Goal: Information Seeking & Learning: Learn about a topic

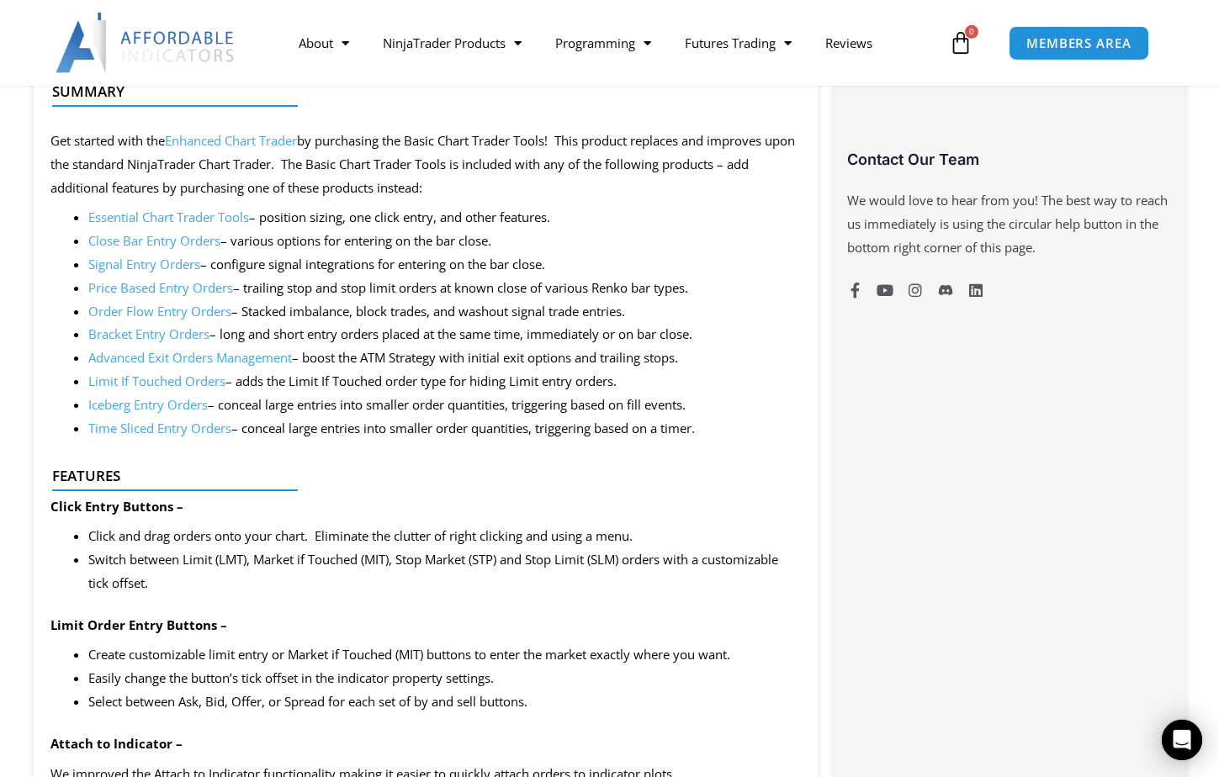
scroll to position [1272, 0]
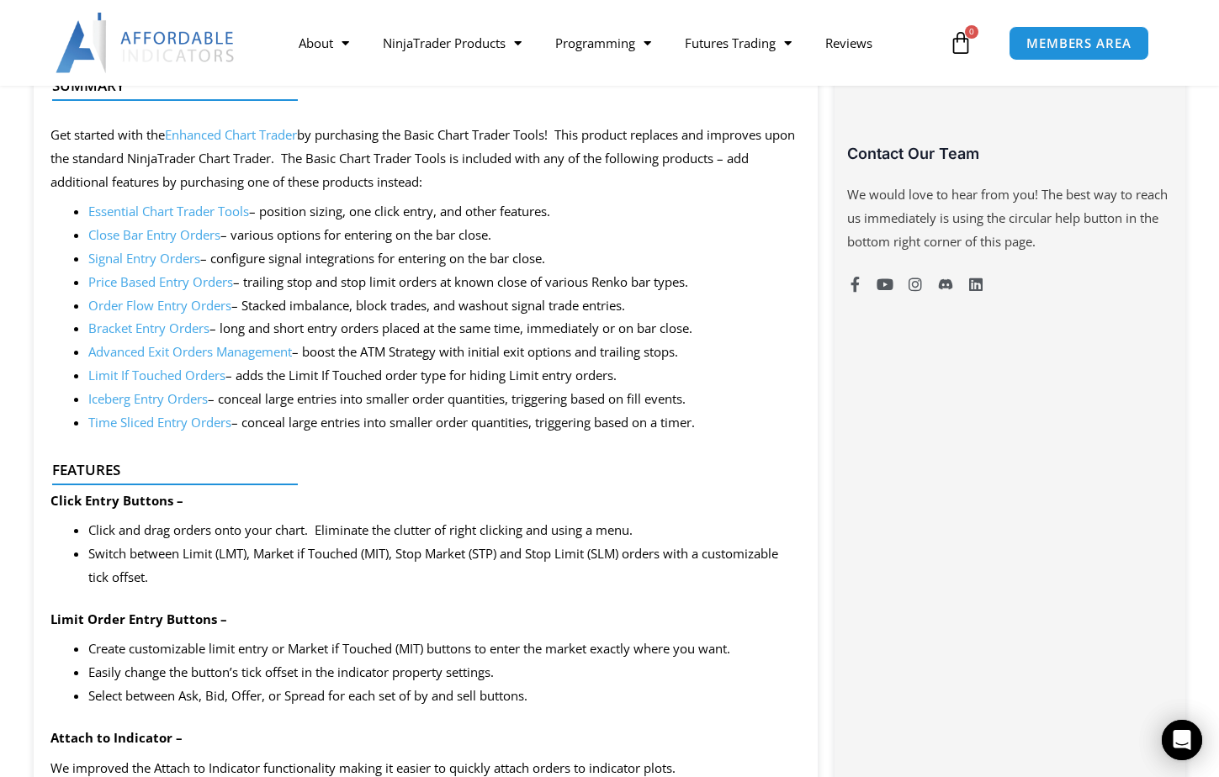
click at [744, 244] on li "Close Bar Entry Orders – various options for entering on the bar close." at bounding box center [444, 236] width 713 height 24
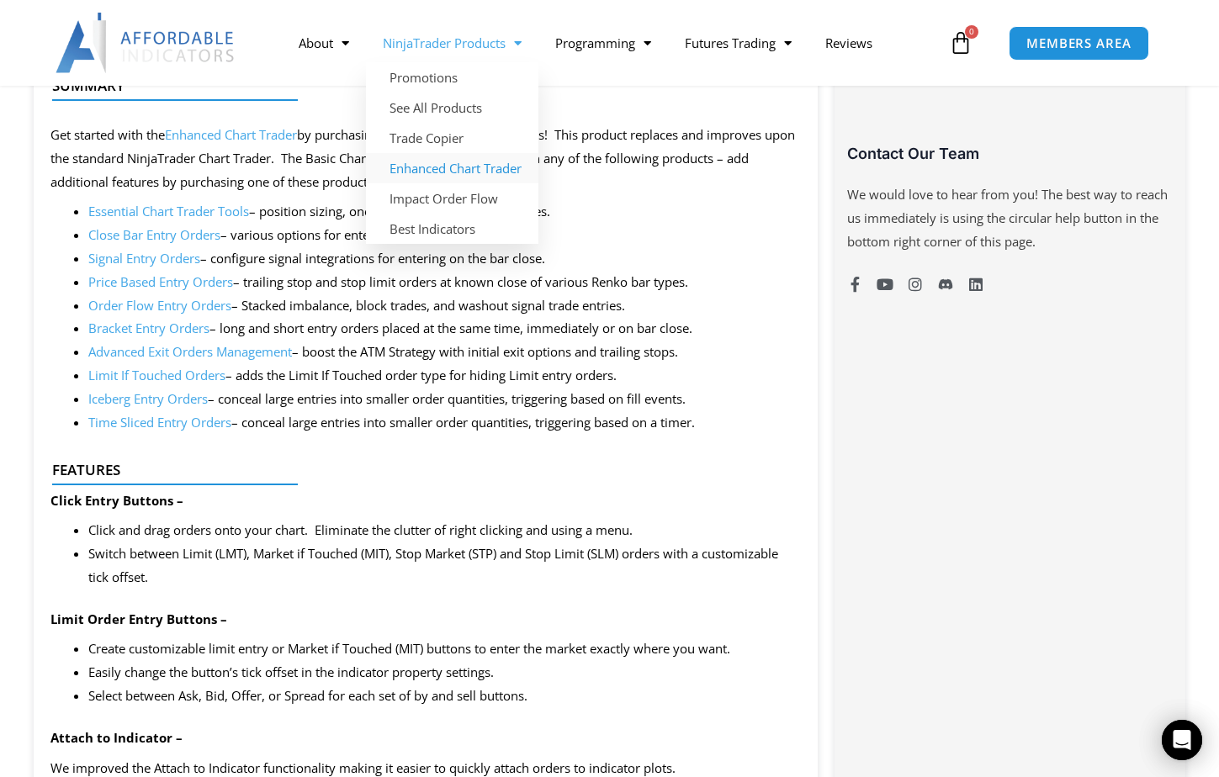
click at [493, 172] on link "Enhanced Chart Trader" at bounding box center [452, 168] width 172 height 30
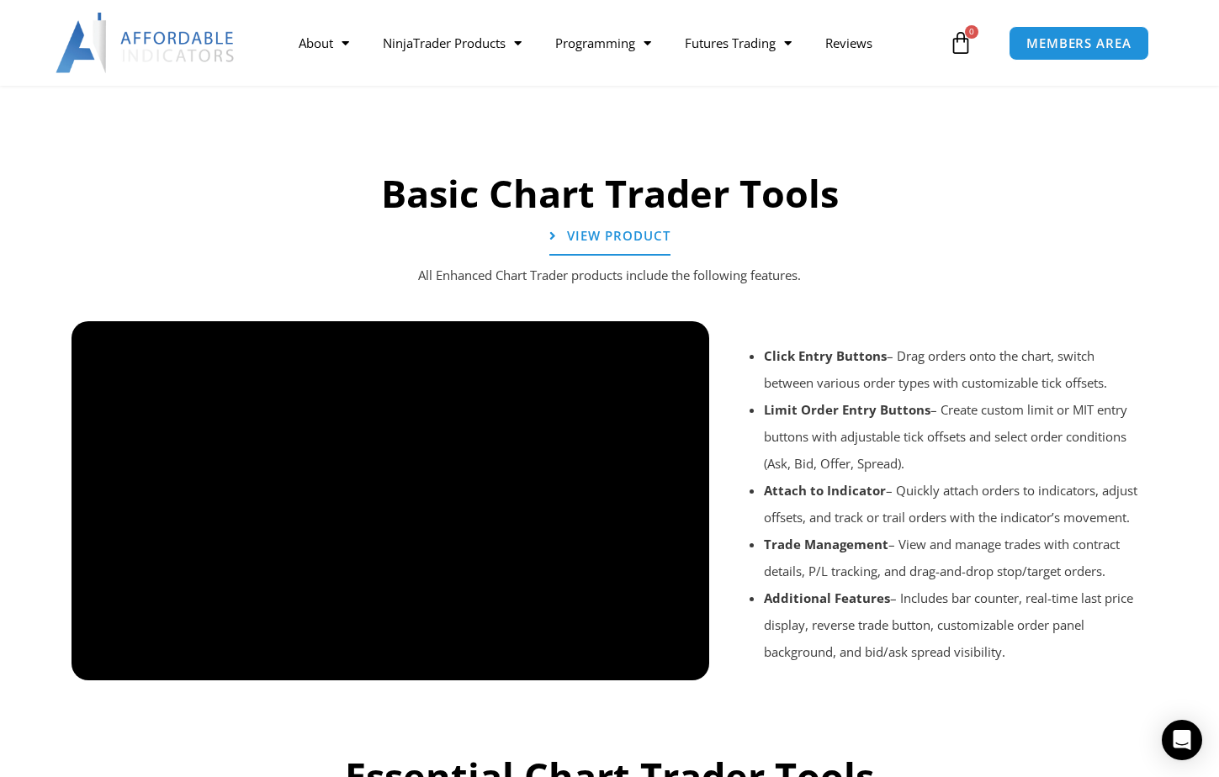
scroll to position [1272, 0]
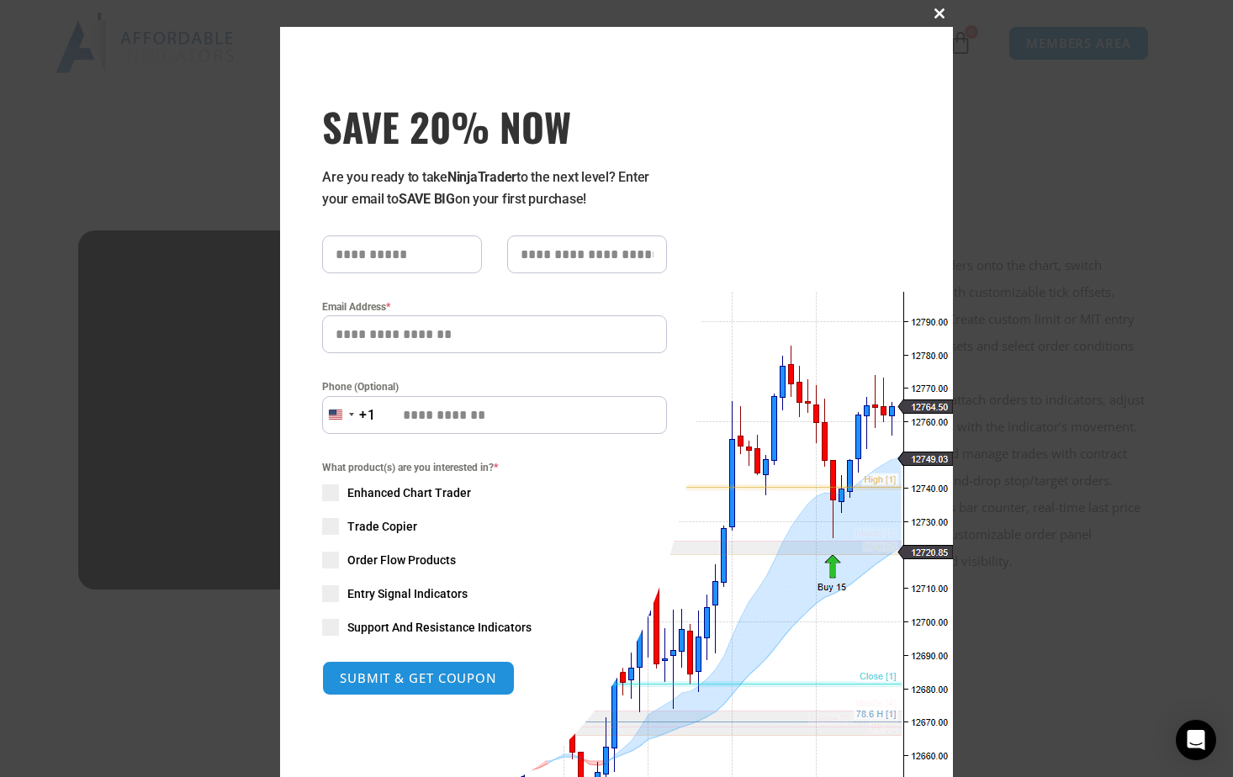
drag, startPoint x: 925, startPoint y: 10, endPoint x: 904, endPoint y: 34, distance: 32.2
click at [926, 10] on span at bounding box center [939, 13] width 27 height 10
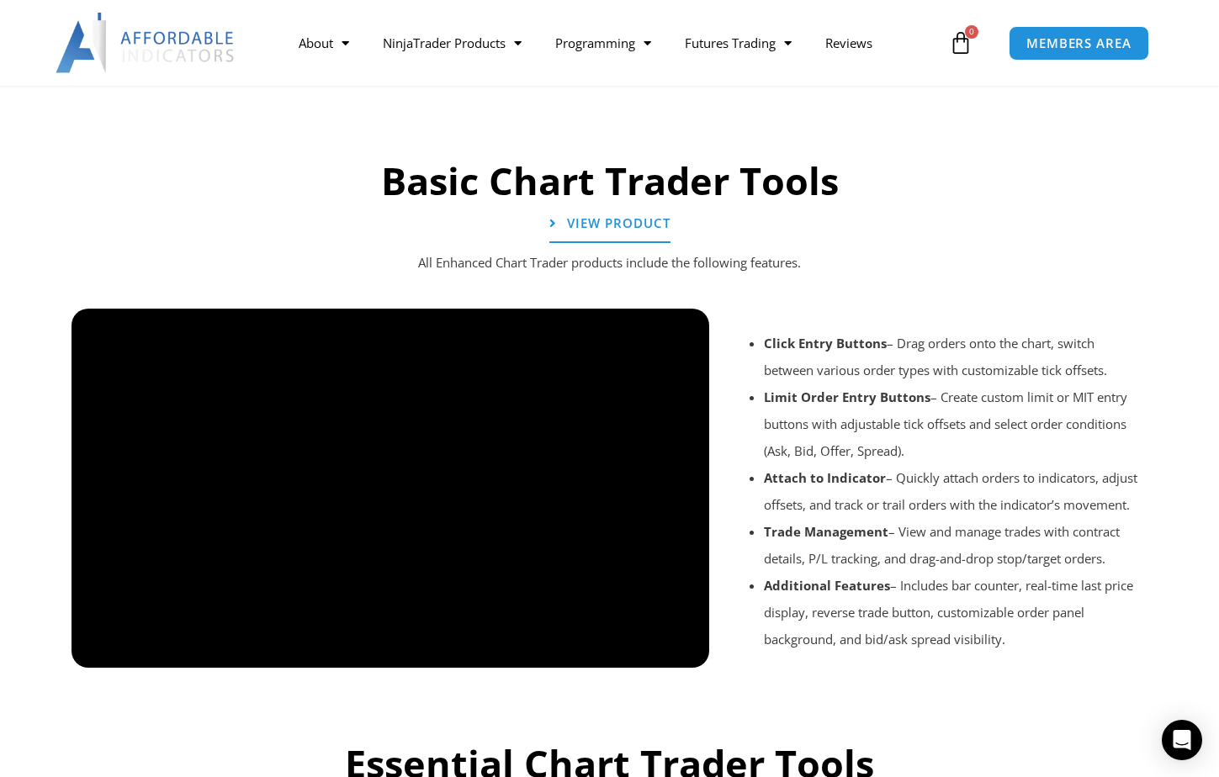
scroll to position [727, 0]
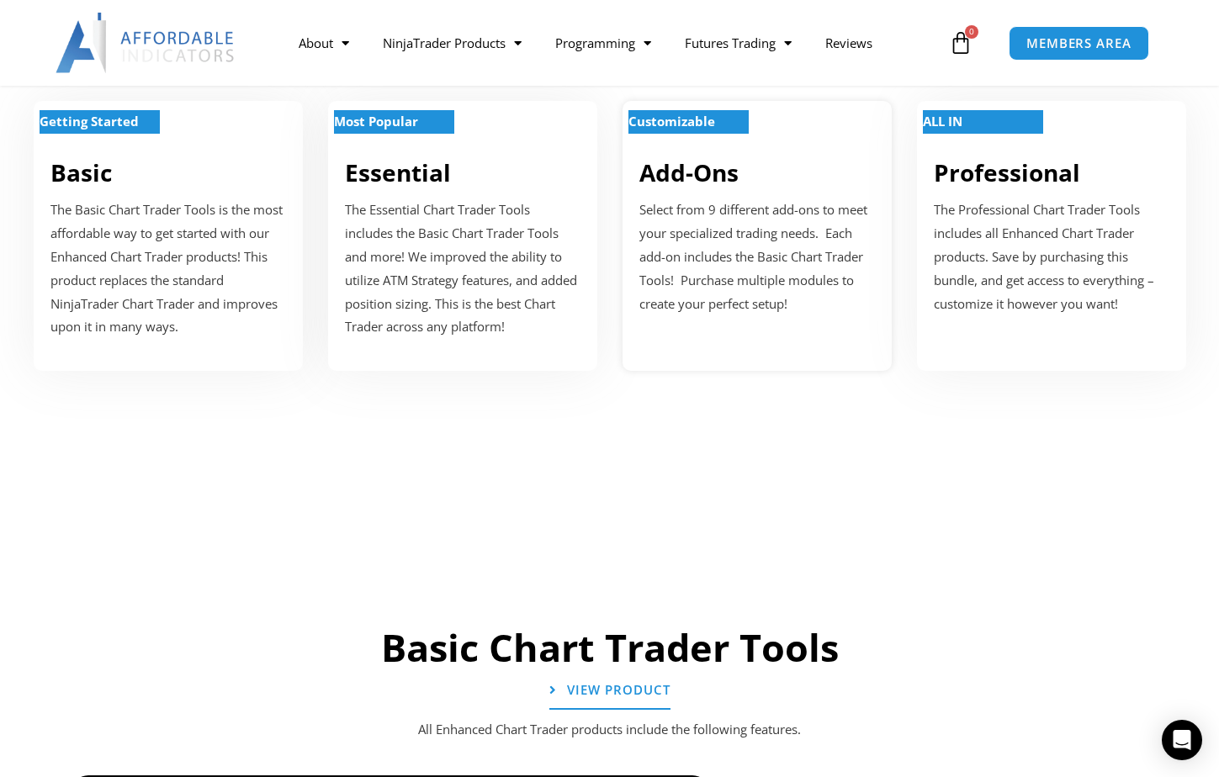
click at [686, 194] on div "Customizable Add-Ons Select from 9 different add-ons to meet your specialized t…" at bounding box center [756, 235] width 269 height 269
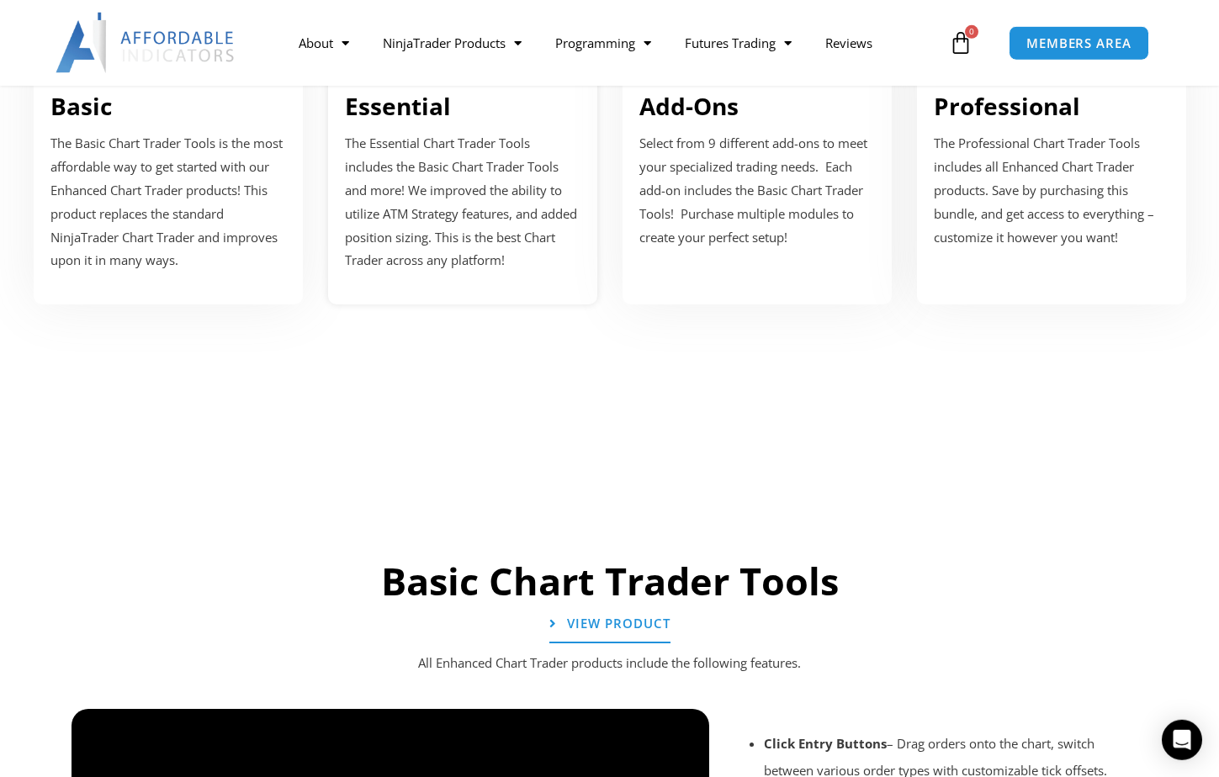
scroll to position [599, 0]
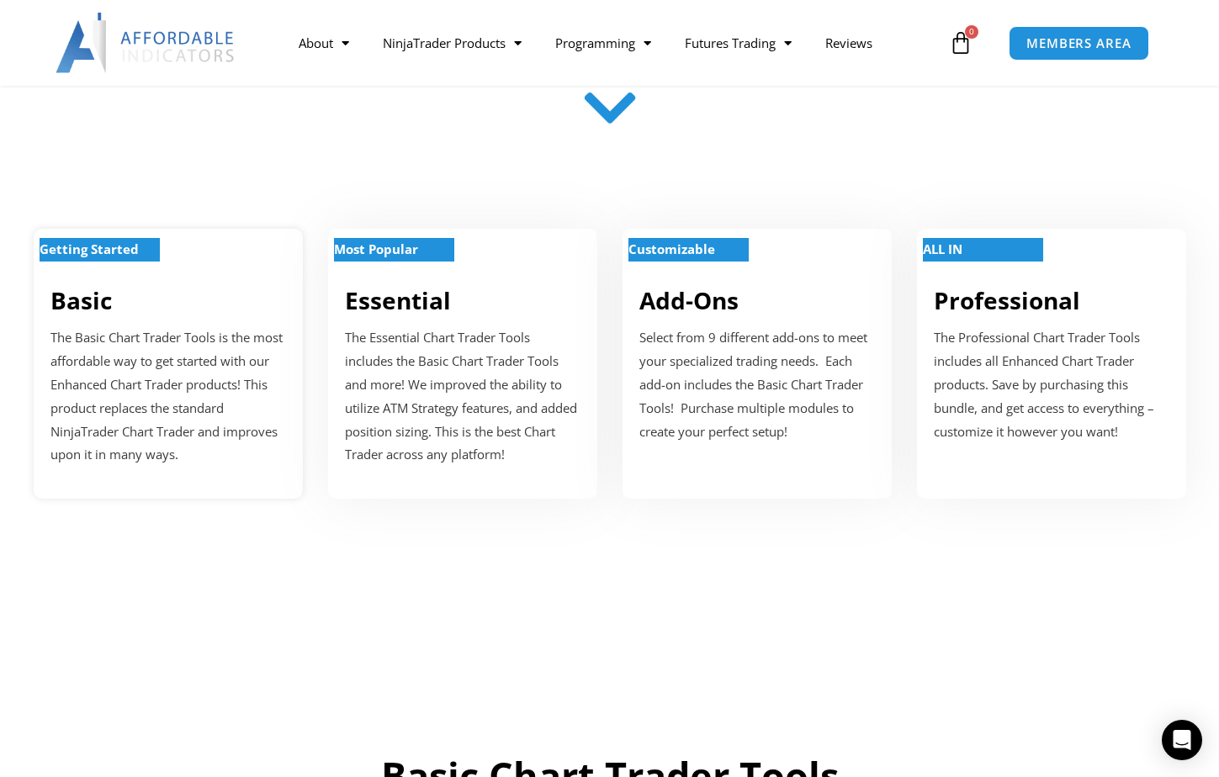
click at [124, 355] on p "The Basic Chart Trader Tools is the most affordable way to get started with our…" at bounding box center [168, 396] width 236 height 140
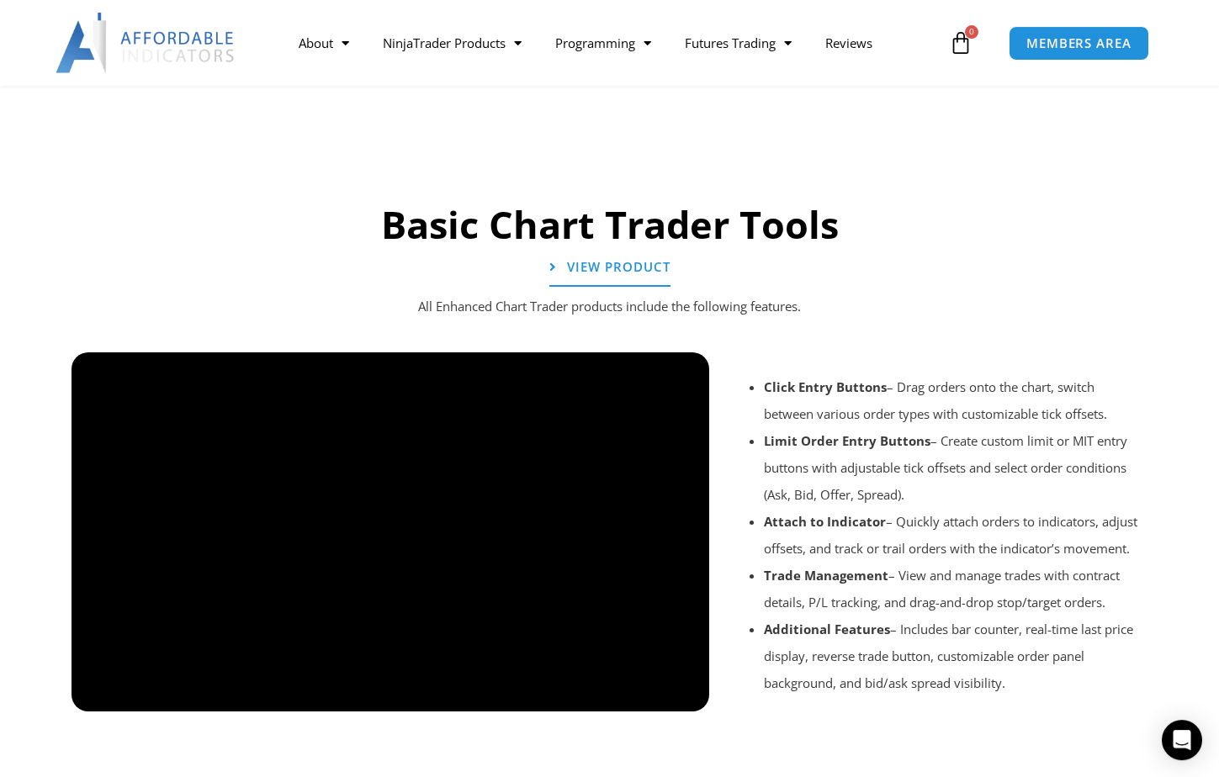
scroll to position [988, 0]
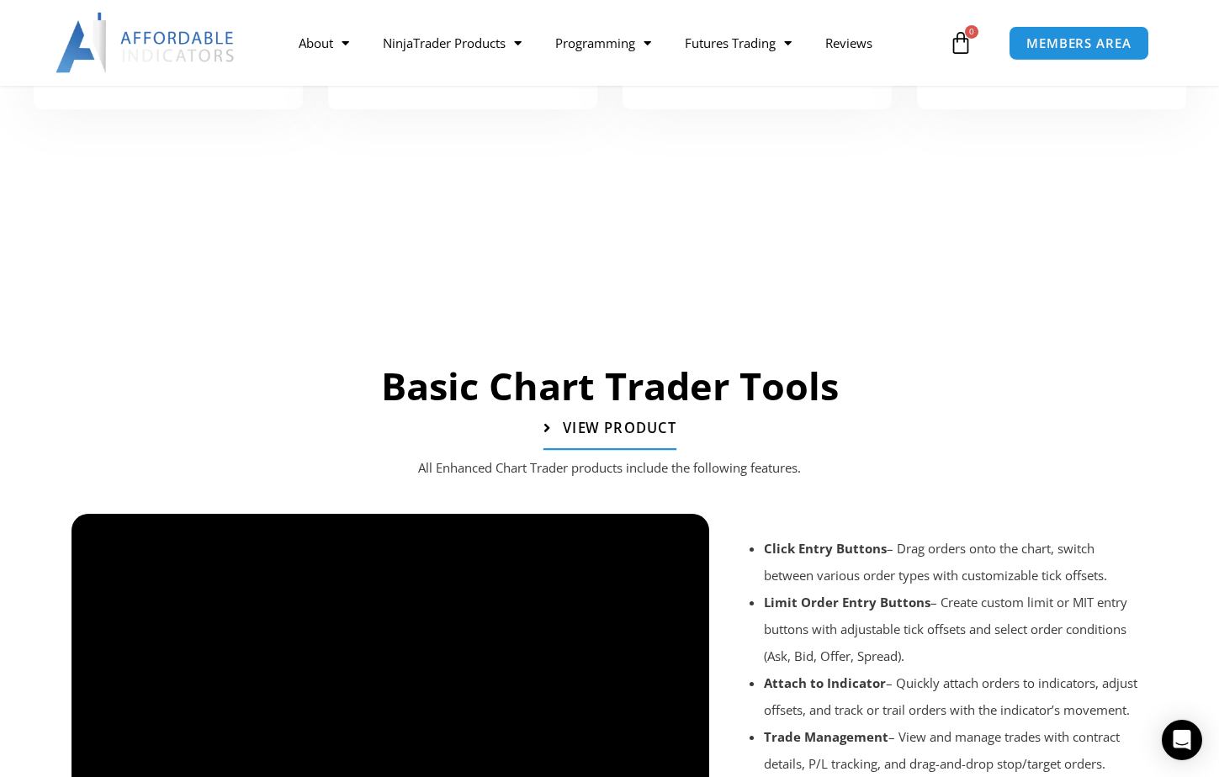
click at [608, 426] on span "View Product" at bounding box center [619, 428] width 114 height 14
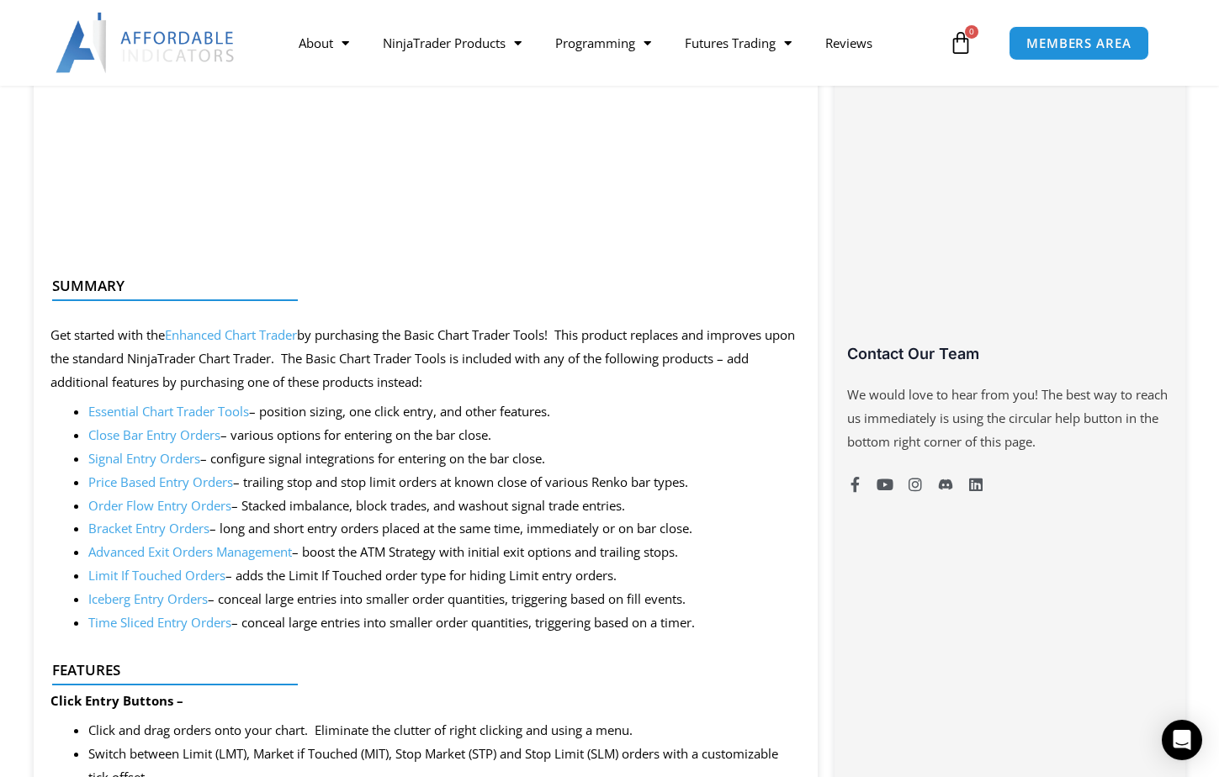
scroll to position [1065, 0]
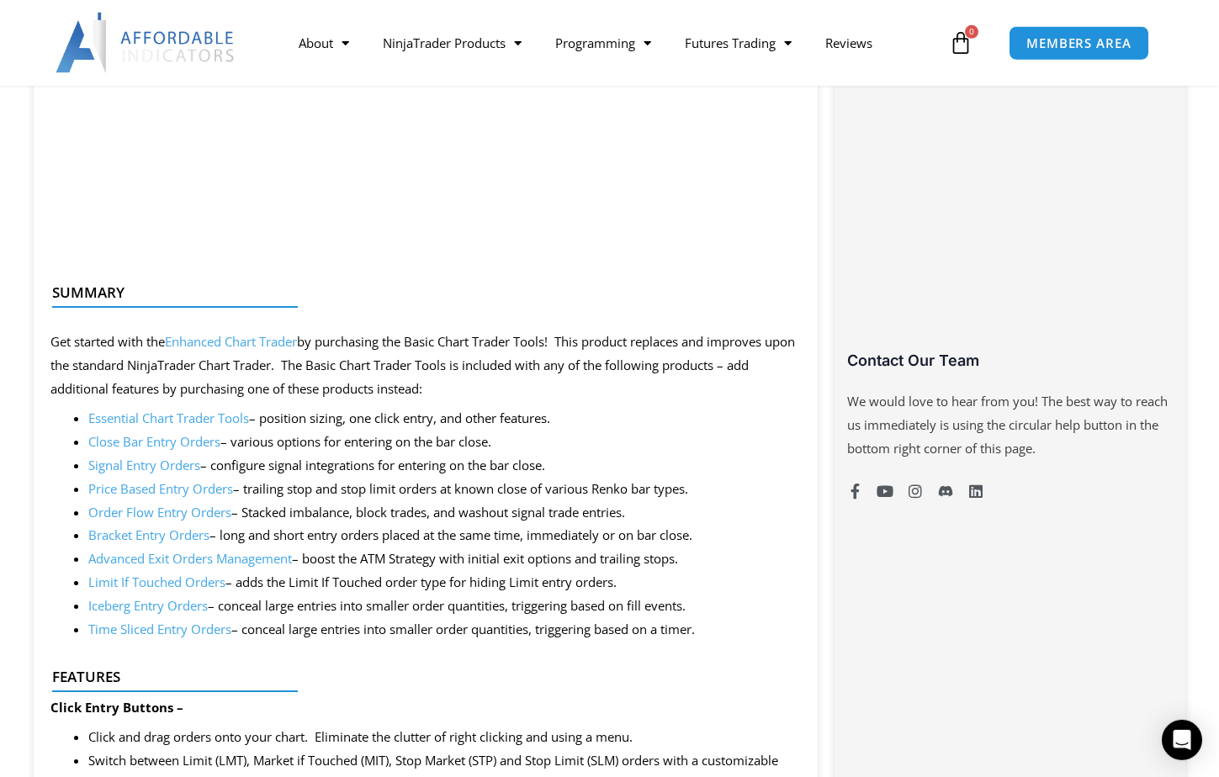
click at [220, 341] on div at bounding box center [419, 322] width 734 height 40
click at [220, 344] on link "Enhanced Chart Trader" at bounding box center [231, 341] width 132 height 17
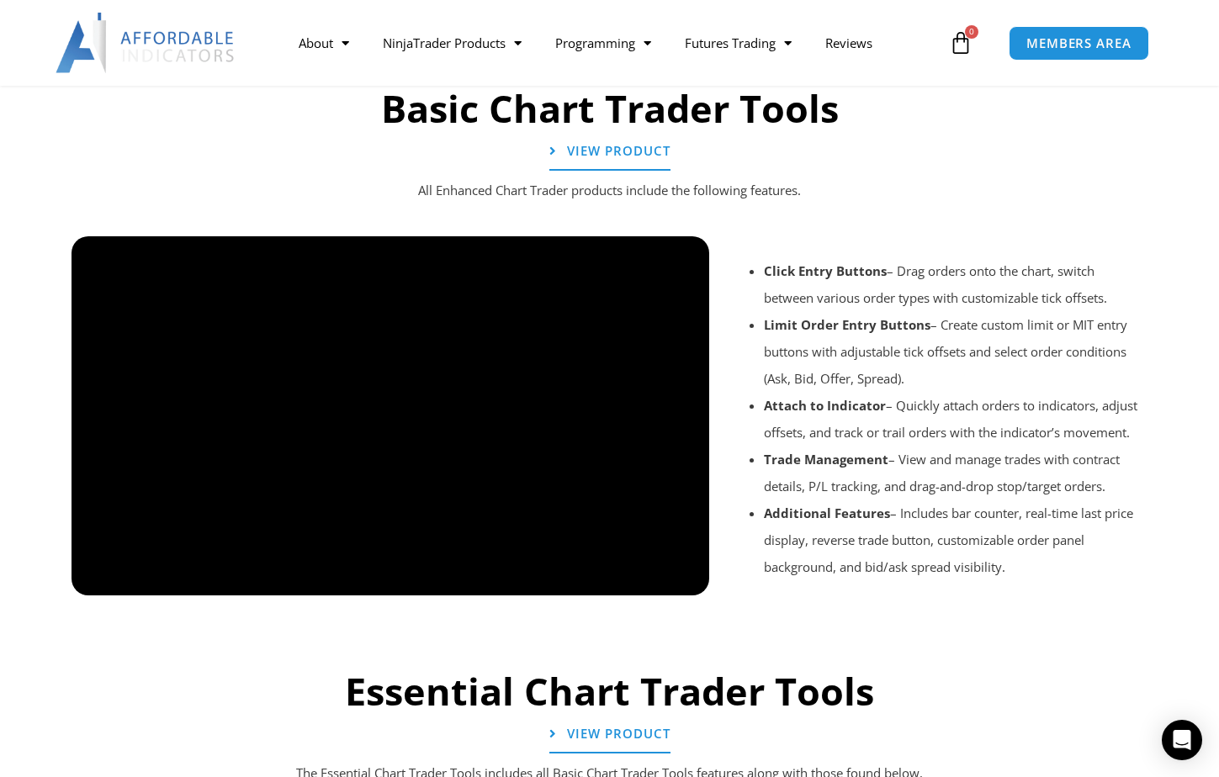
scroll to position [1272, 0]
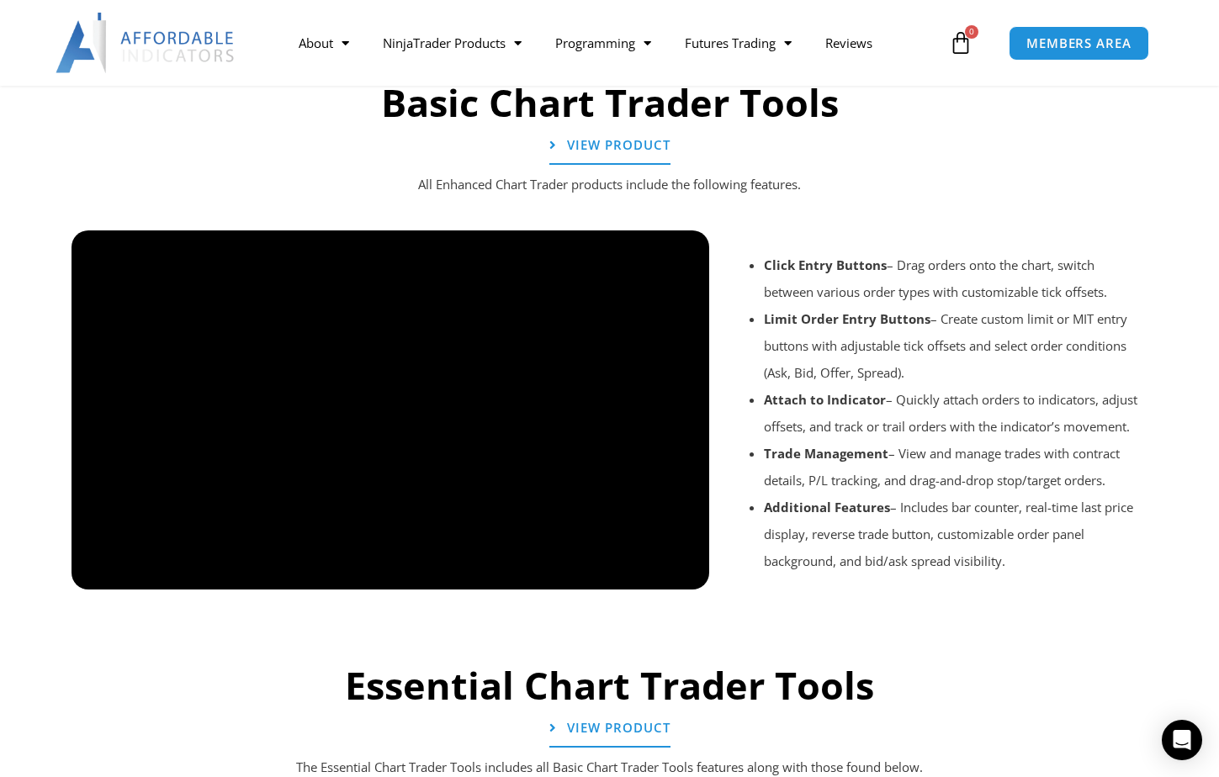
click at [998, 172] on div "Basic Chart Trader Tools View Product All Enhanced Chart Trader products includ…" at bounding box center [610, 335] width 1094 height 633
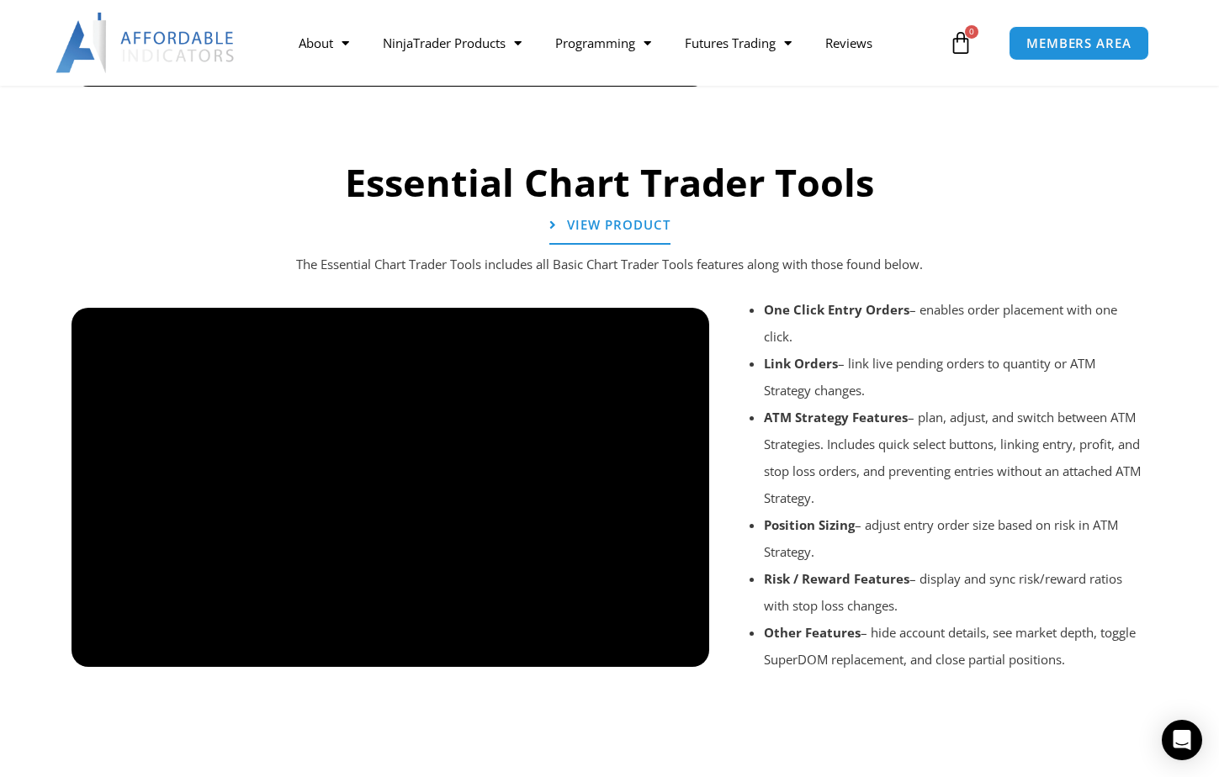
scroll to position [1999, 0]
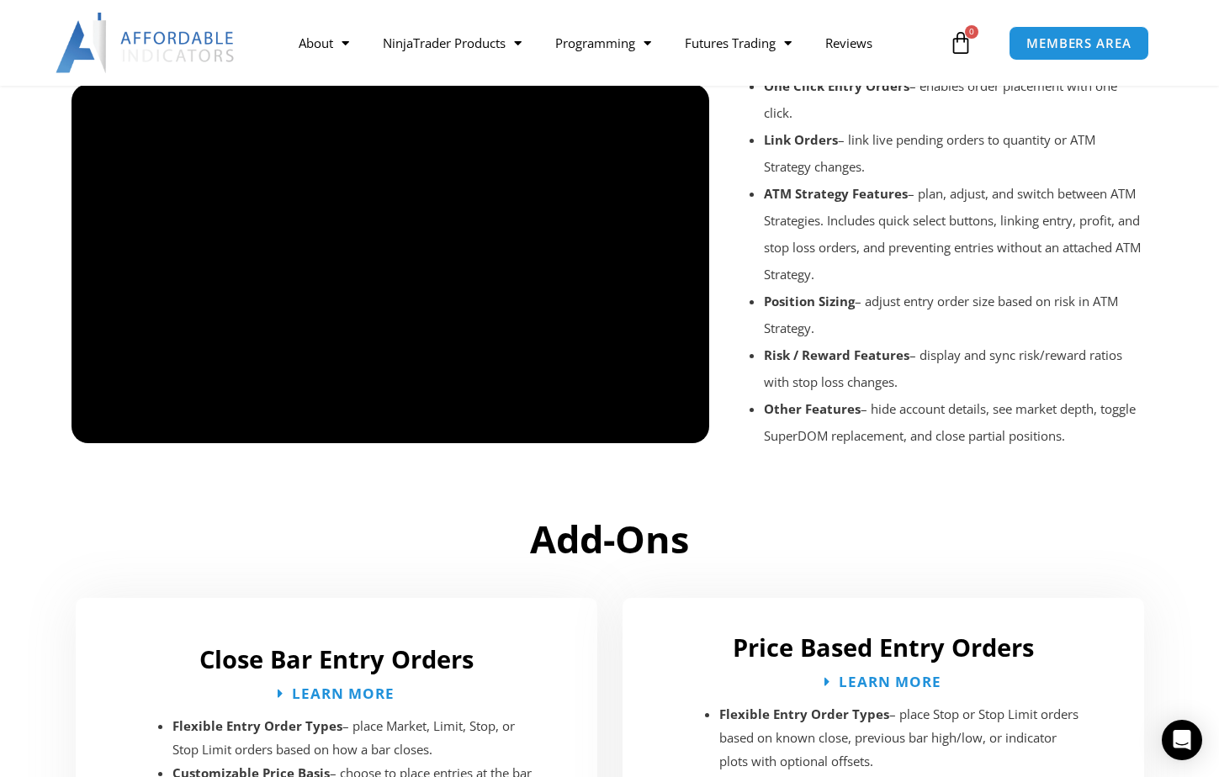
drag, startPoint x: 998, startPoint y: 560, endPoint x: 988, endPoint y: 572, distance: 15.5
click at [998, 561] on h2 "Add-Ons" at bounding box center [610, 540] width 1077 height 50
click at [1007, 543] on h2 "Add-Ons" at bounding box center [610, 540] width 1077 height 50
click at [1026, 522] on h2 "Add-Ons" at bounding box center [610, 540] width 1077 height 50
click at [837, 408] on strong "Other Features" at bounding box center [812, 408] width 97 height 17
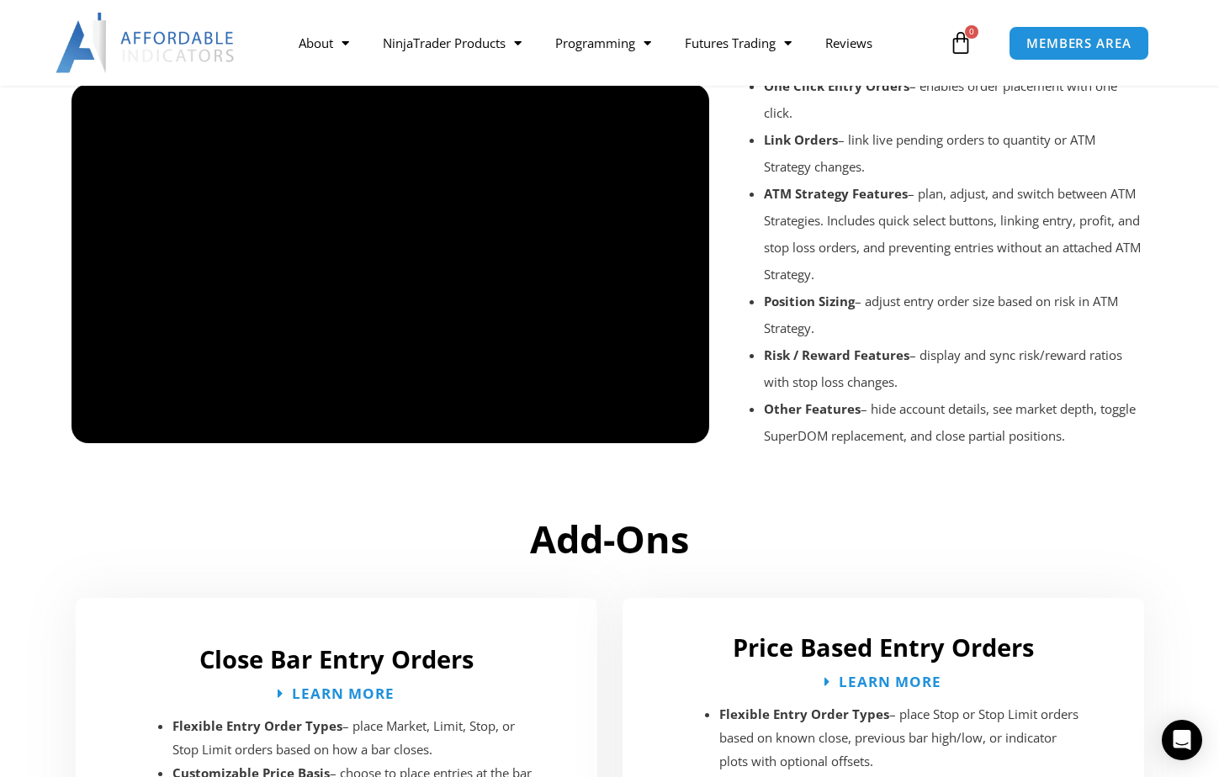
click at [998, 502] on div "One Click Entry Orders – enables order placement with one click. Link Orders – …" at bounding box center [936, 291] width 437 height 431
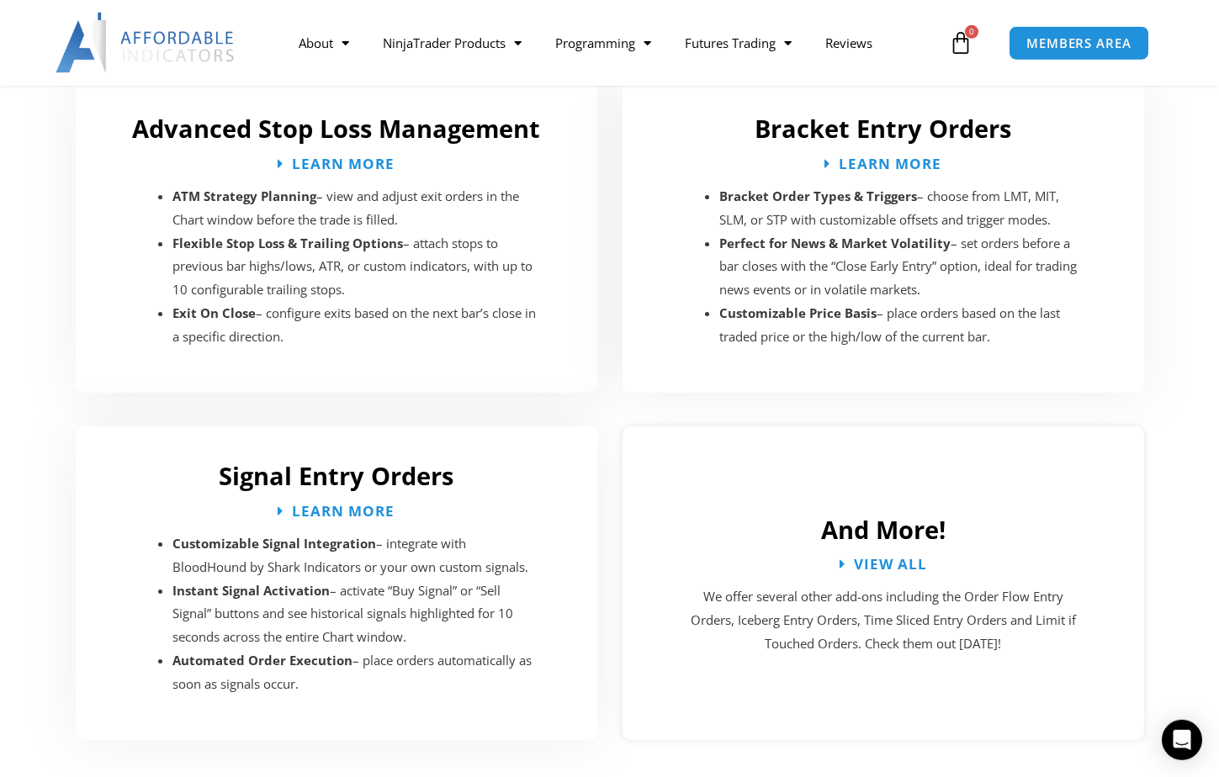
scroll to position [2998, 0]
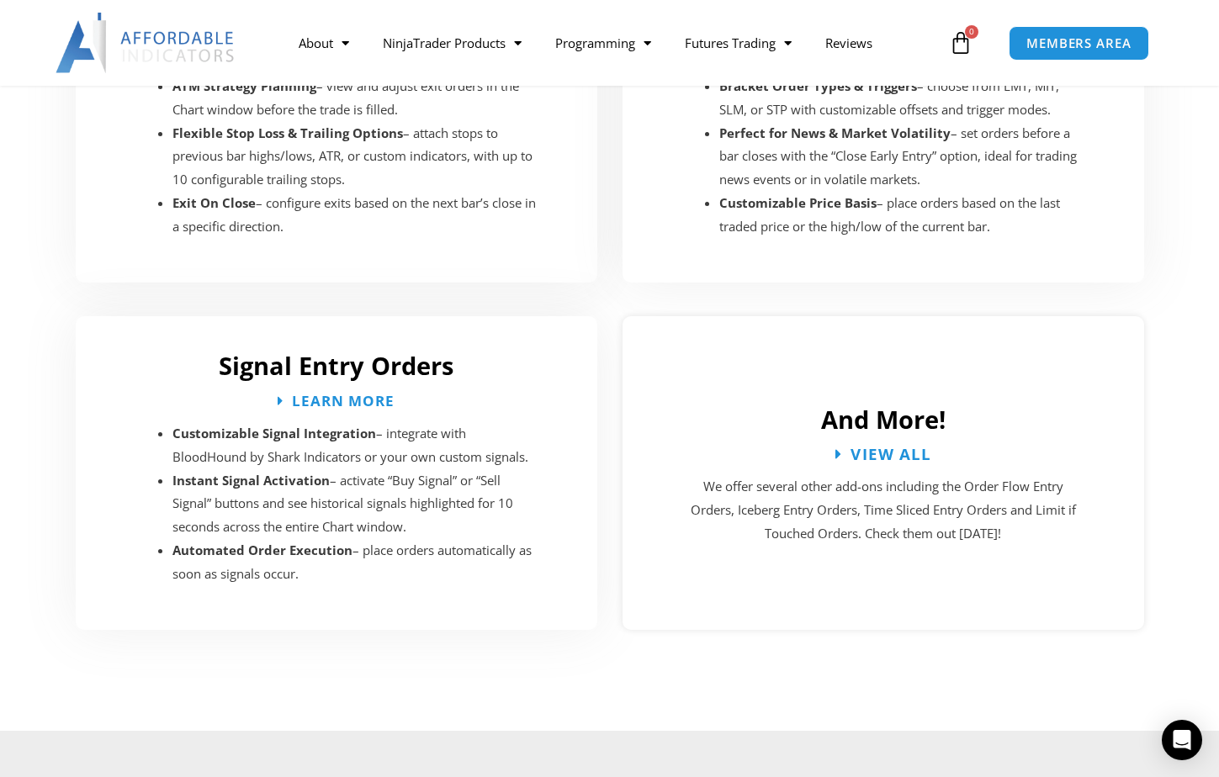
click at [887, 446] on span "View All" at bounding box center [890, 454] width 81 height 16
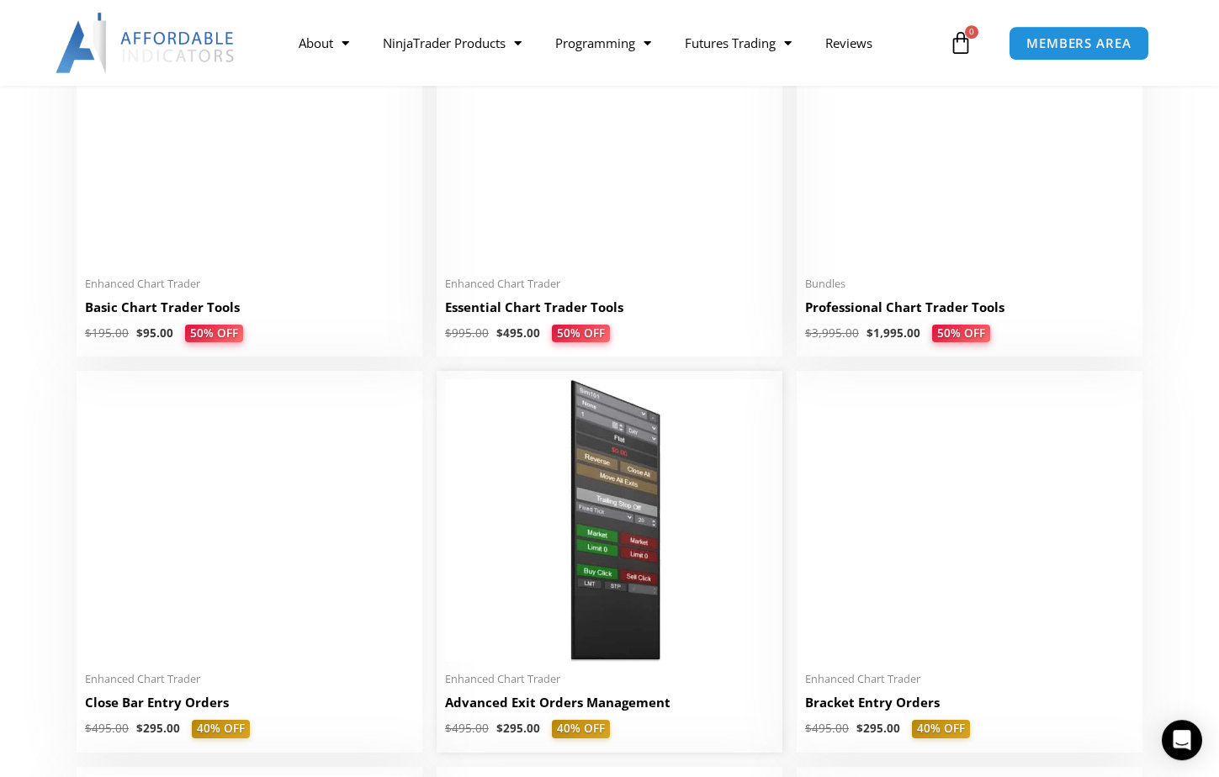
scroll to position [1090, 0]
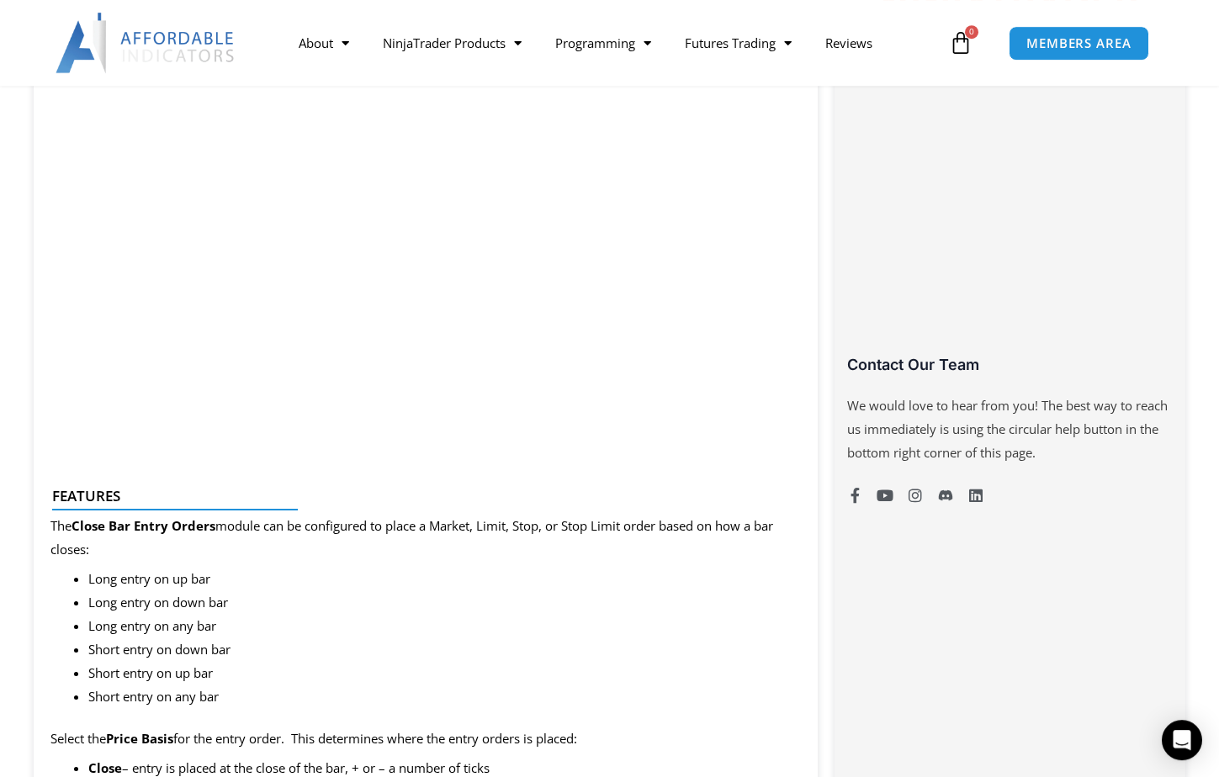
scroll to position [818, 0]
